Goal: Transaction & Acquisition: Purchase product/service

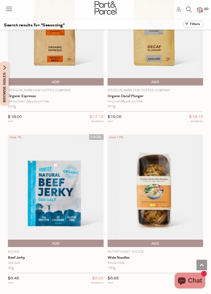
scroll to position [1198, 0]
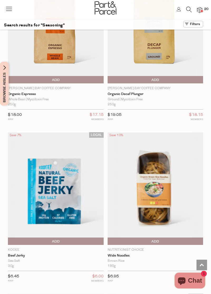
click at [30, 212] on img at bounding box center [56, 188] width 96 height 112
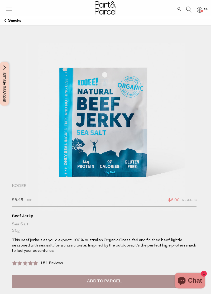
click at [41, 260] on div "151 Reviews Based on 151 reviews" at bounding box center [51, 263] width 23 height 6
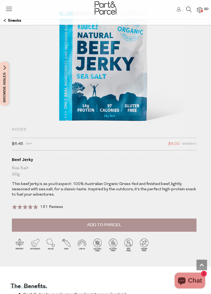
scroll to position [22, 0]
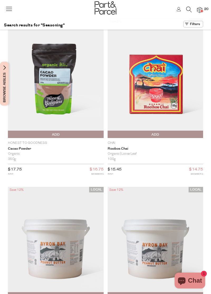
click at [189, 8] on icon at bounding box center [189, 10] width 6 height 6
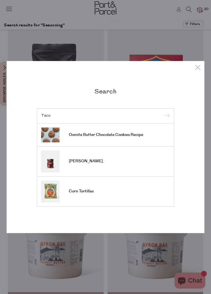
type input "Taco"
click at [71, 160] on span "[PERSON_NAME]." at bounding box center [86, 161] width 35 height 5
